Goal: Information Seeking & Learning: Check status

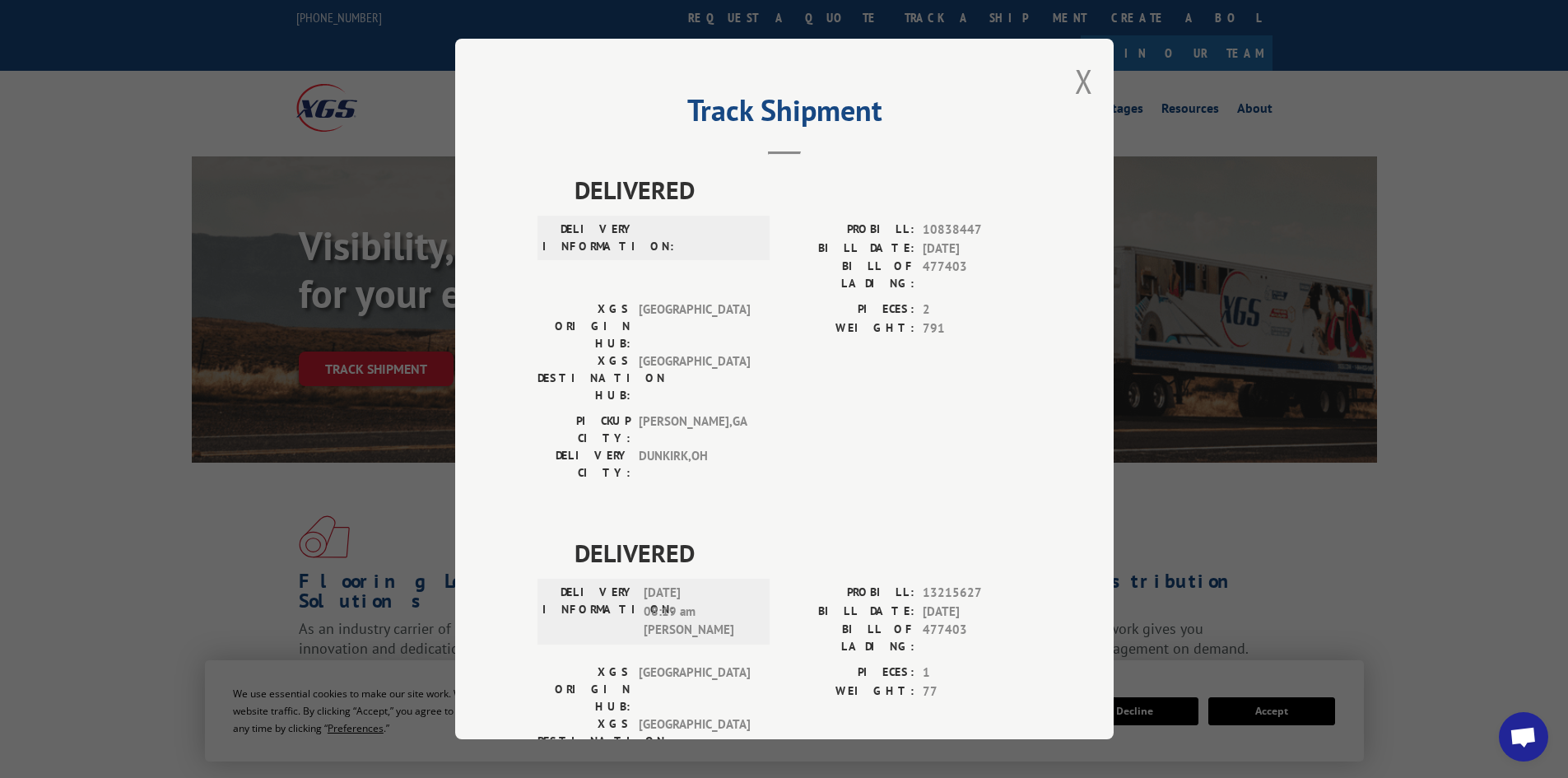
scroll to position [330, 0]
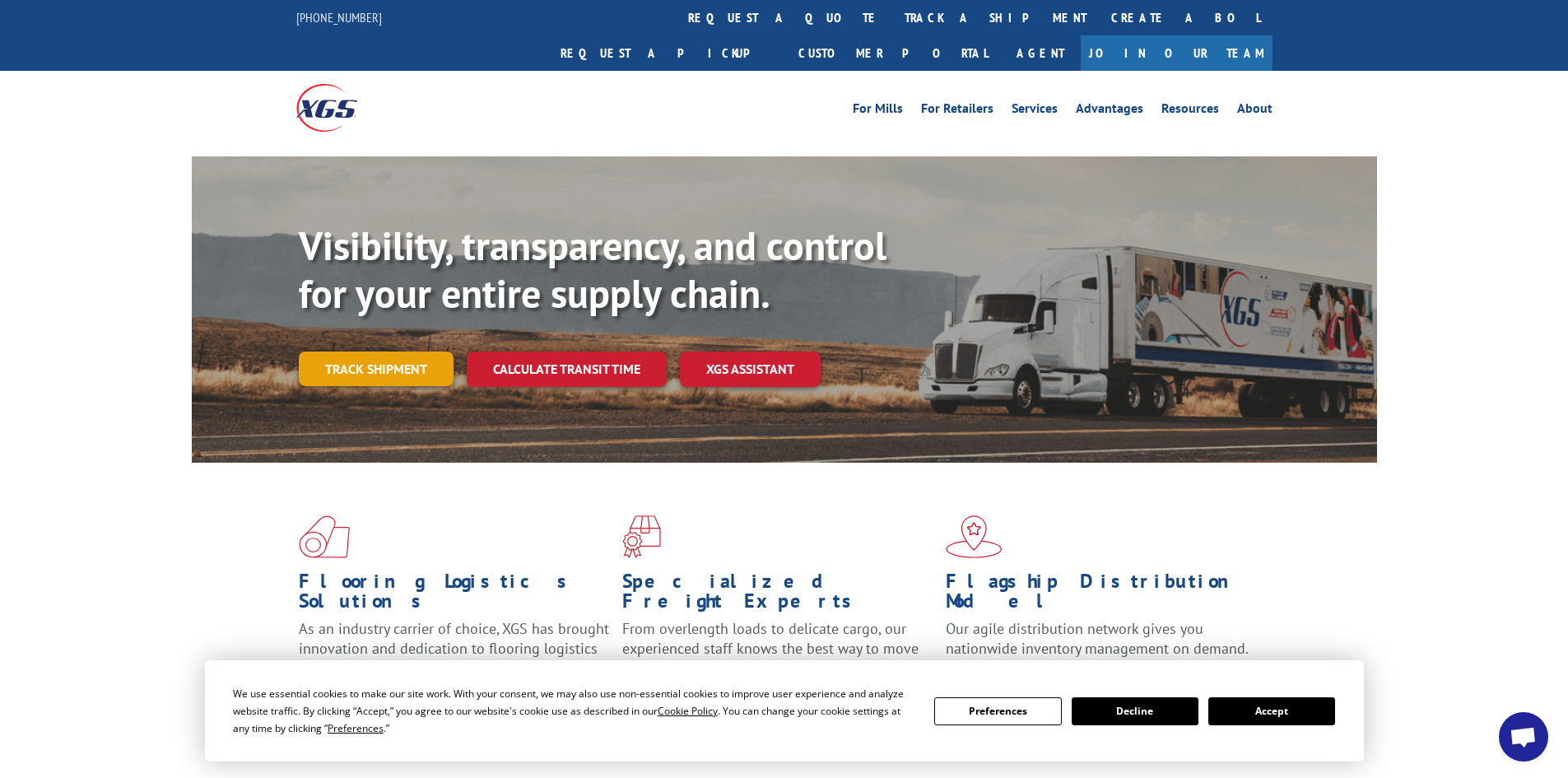
click at [402, 352] on link "Track shipment" at bounding box center [376, 369] width 155 height 35
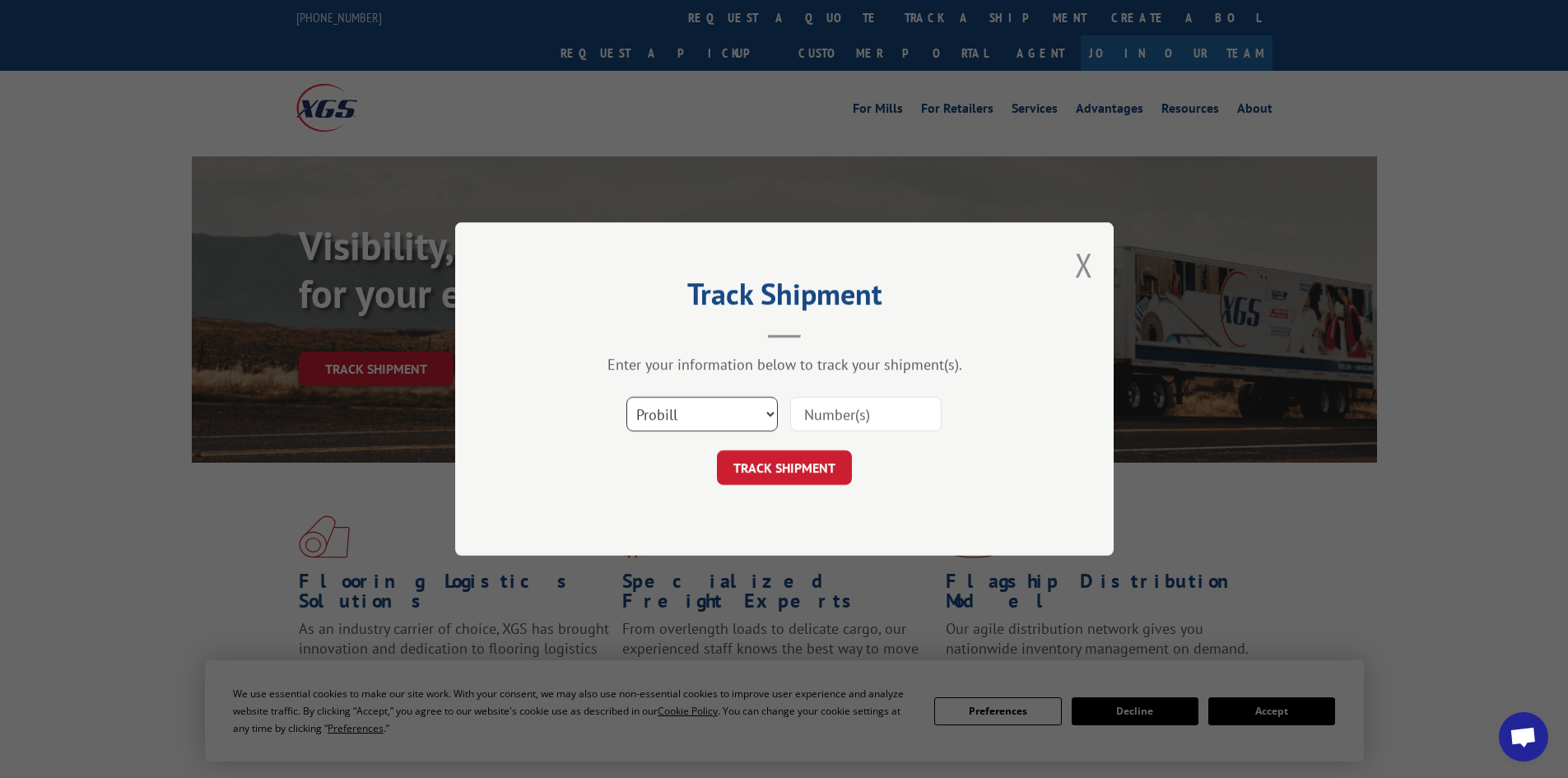
click at [705, 414] on select "Select category... Probill BOL PO" at bounding box center [702, 415] width 152 height 35
select select "bol"
click at [626, 397] on select "Select category... Probill BOL PO" at bounding box center [702, 415] width 152 height 35
click at [840, 411] on input at bounding box center [866, 415] width 152 height 35
paste input "477403"
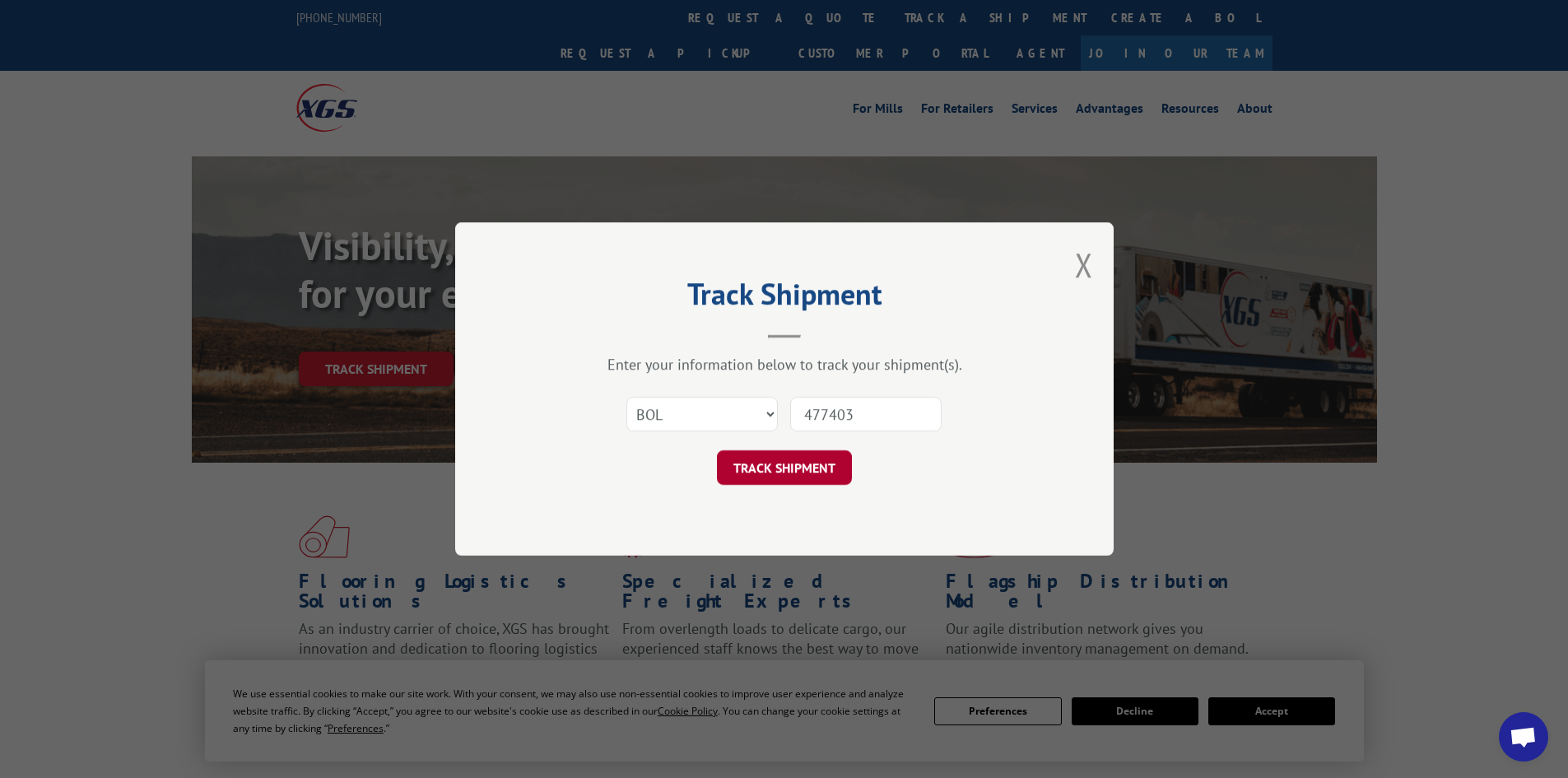
type input "477403"
click at [810, 473] on button "TRACK SHIPMENT" at bounding box center [785, 468] width 135 height 35
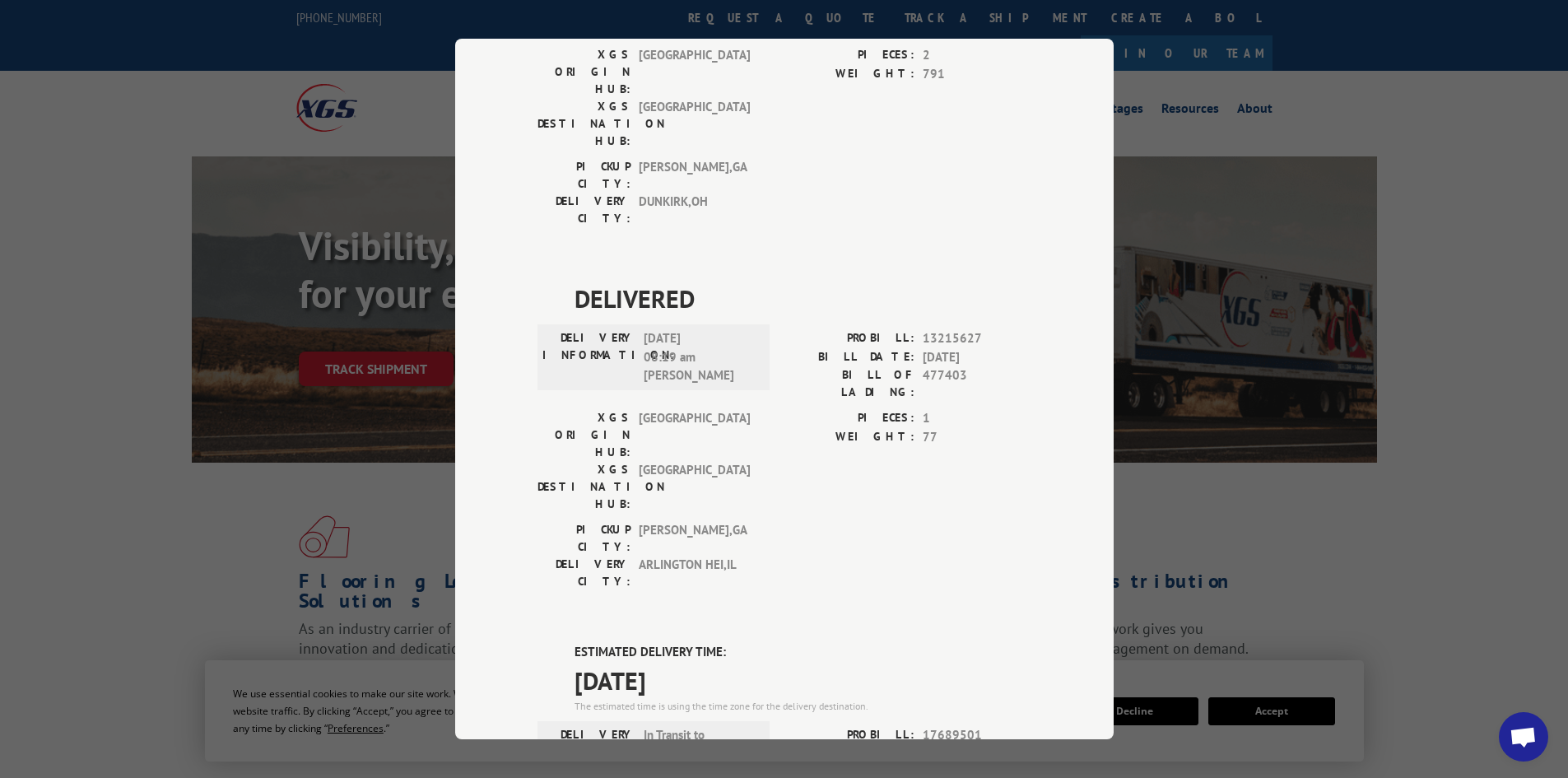
scroll to position [247, 0]
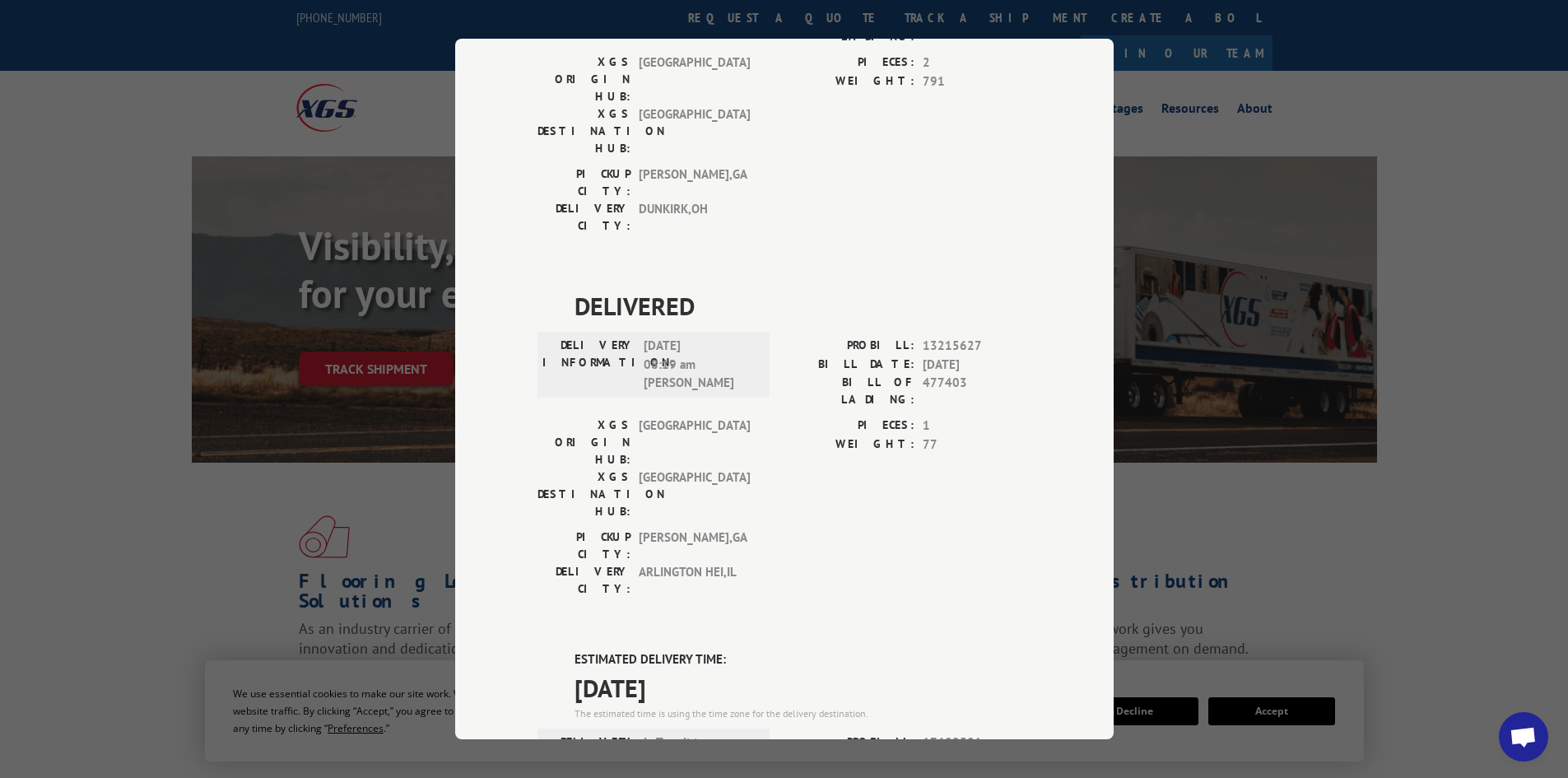
drag, startPoint x: 734, startPoint y: 497, endPoint x: 560, endPoint y: 476, distance: 175.3
copy div "ESTIMATED DELIVERY TIME: 10/13/2025"
